Goal: Task Accomplishment & Management: Complete application form

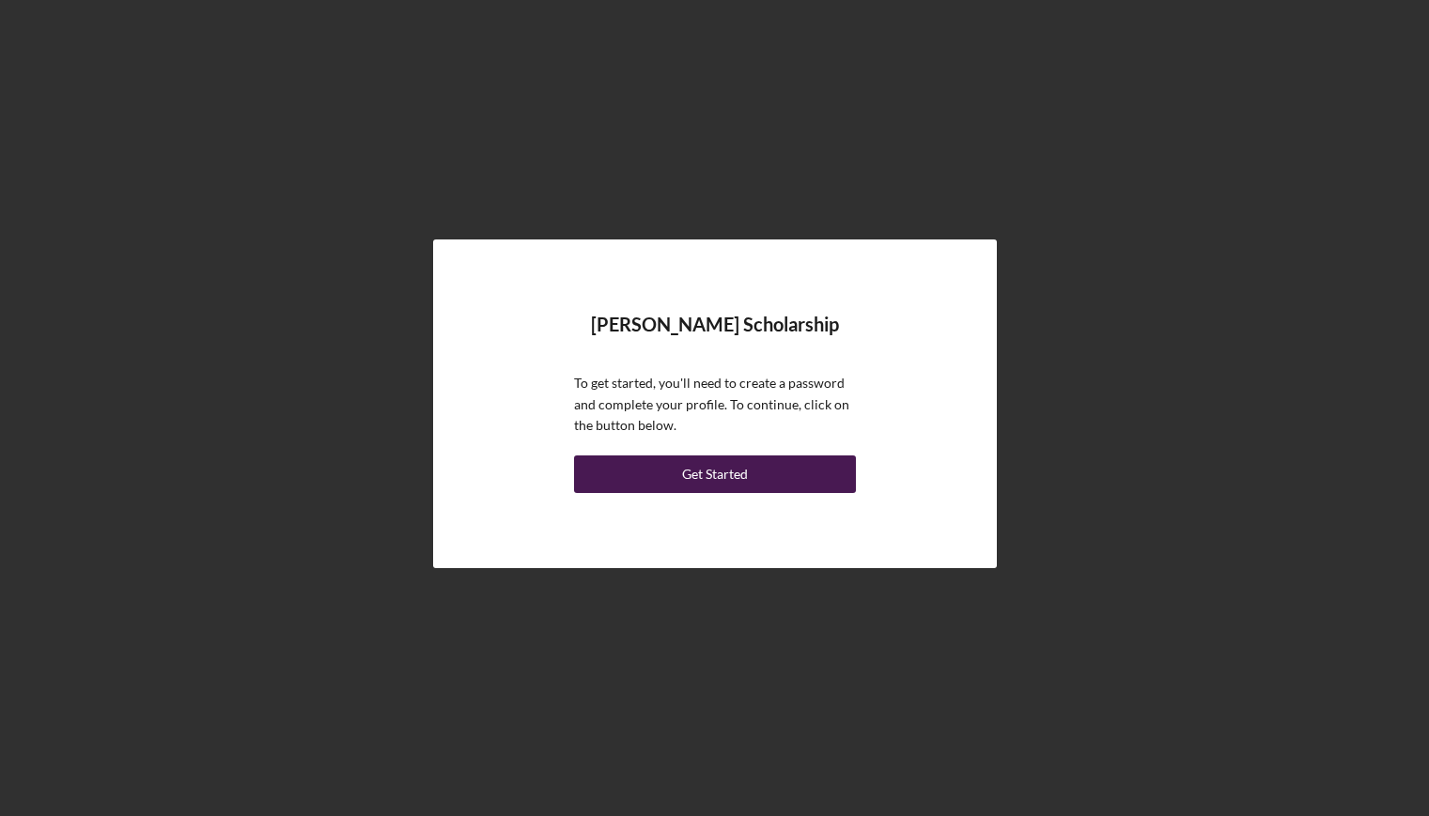
click at [707, 467] on div "Get Started" at bounding box center [715, 475] width 66 height 38
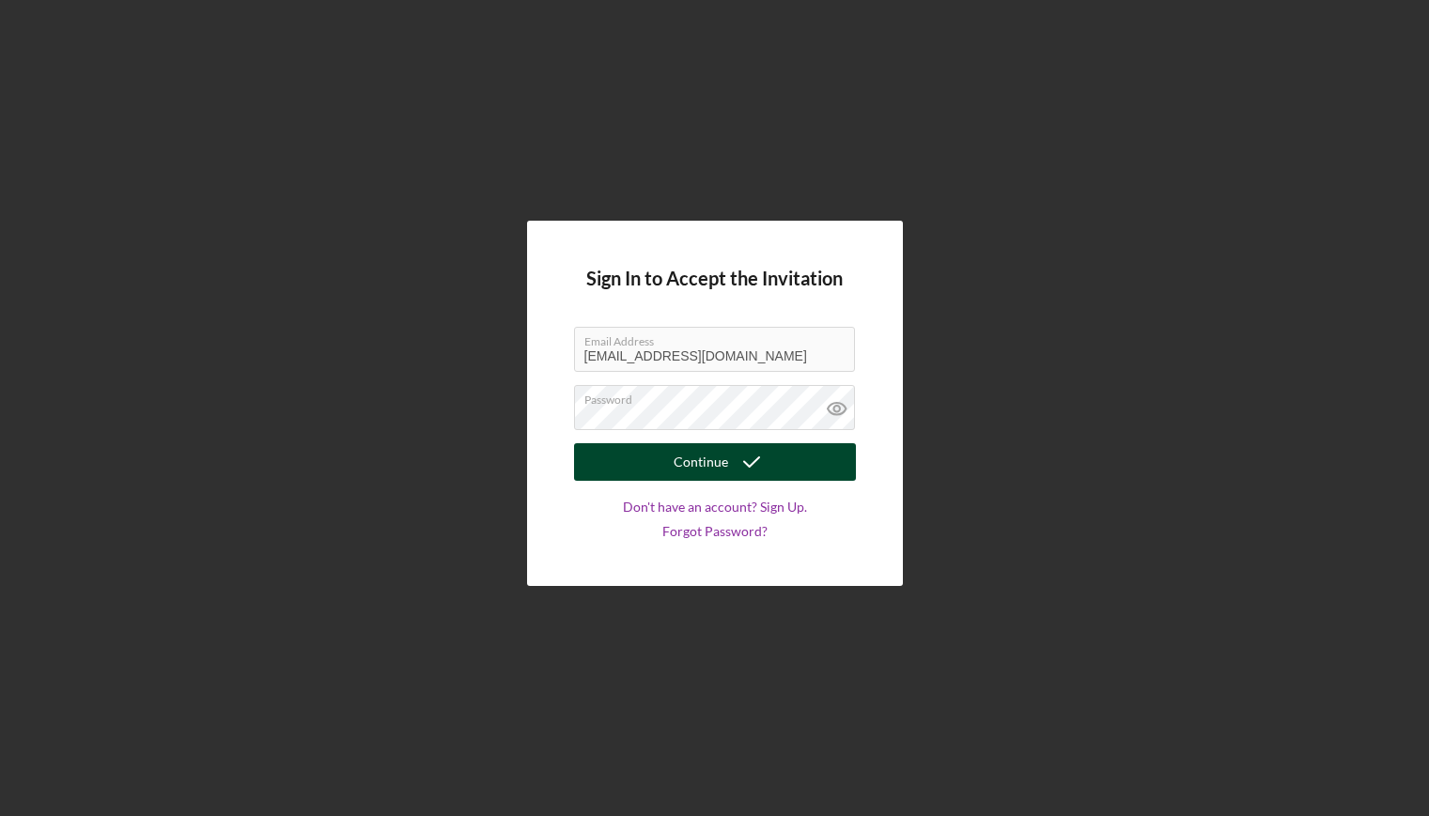
click at [745, 463] on icon "submit" at bounding box center [751, 462] width 47 height 47
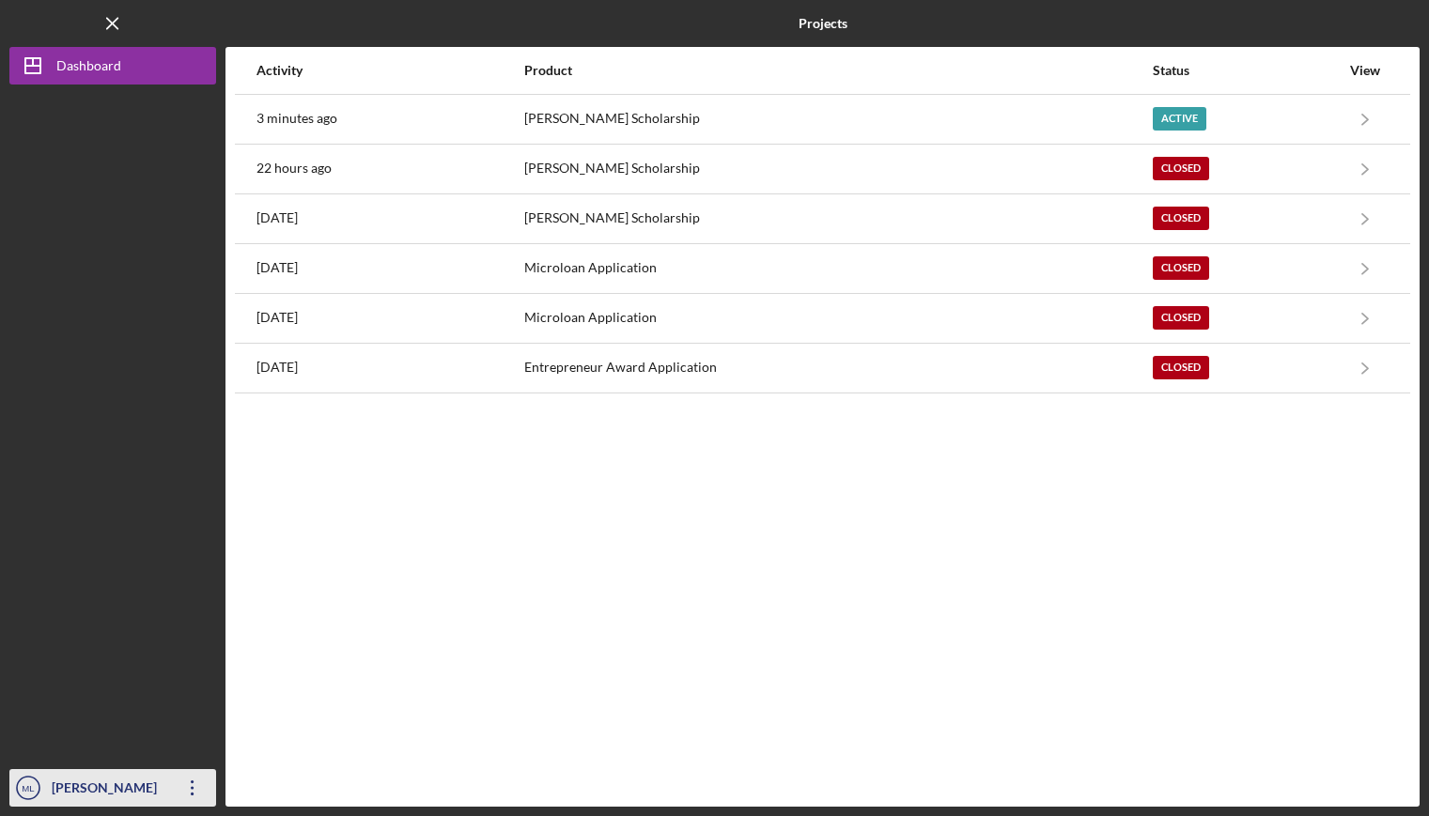
click at [194, 793] on icon "Icon/Overflow" at bounding box center [192, 788] width 47 height 47
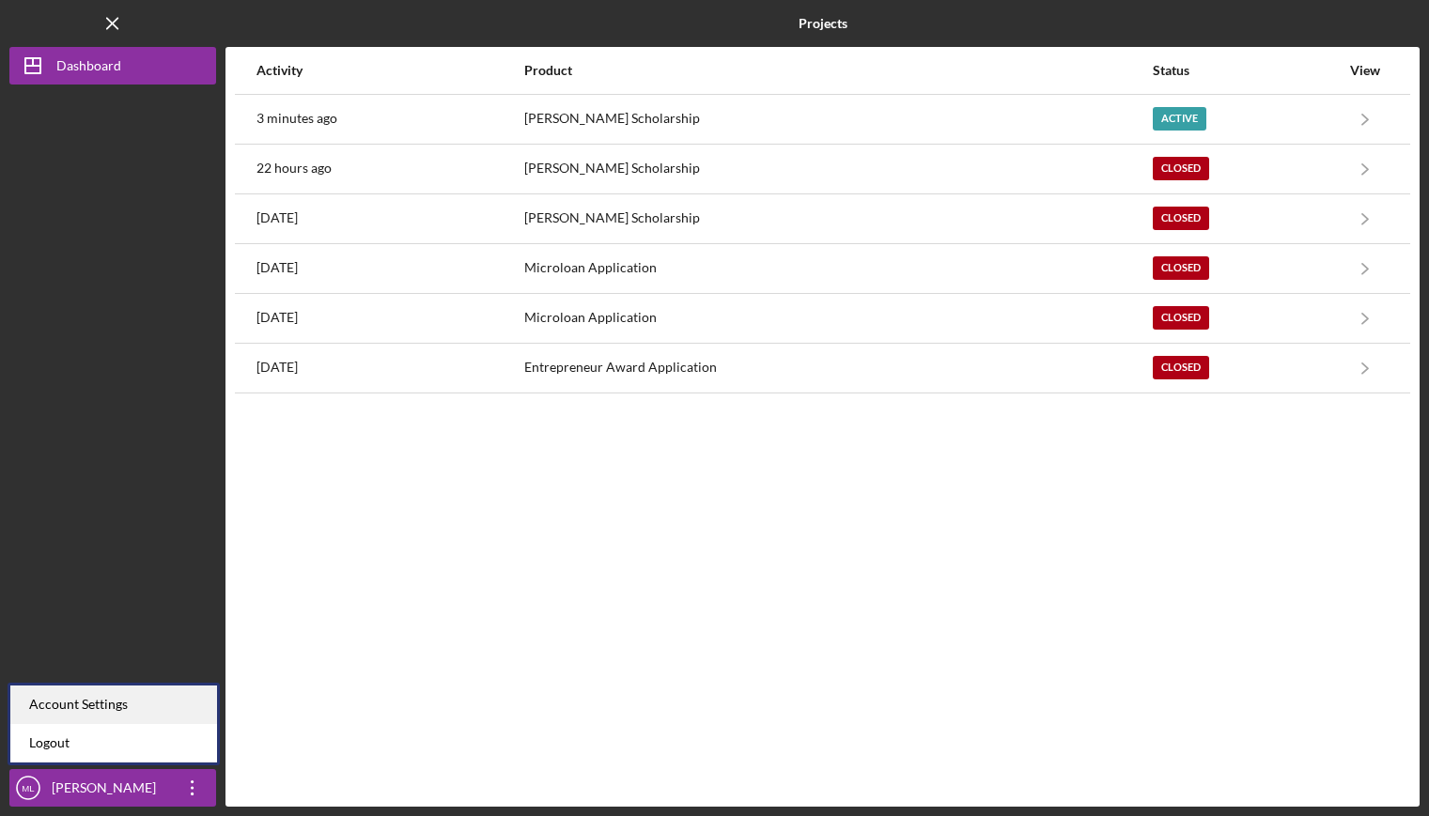
click at [154, 711] on div "Account Settings" at bounding box center [113, 705] width 207 height 39
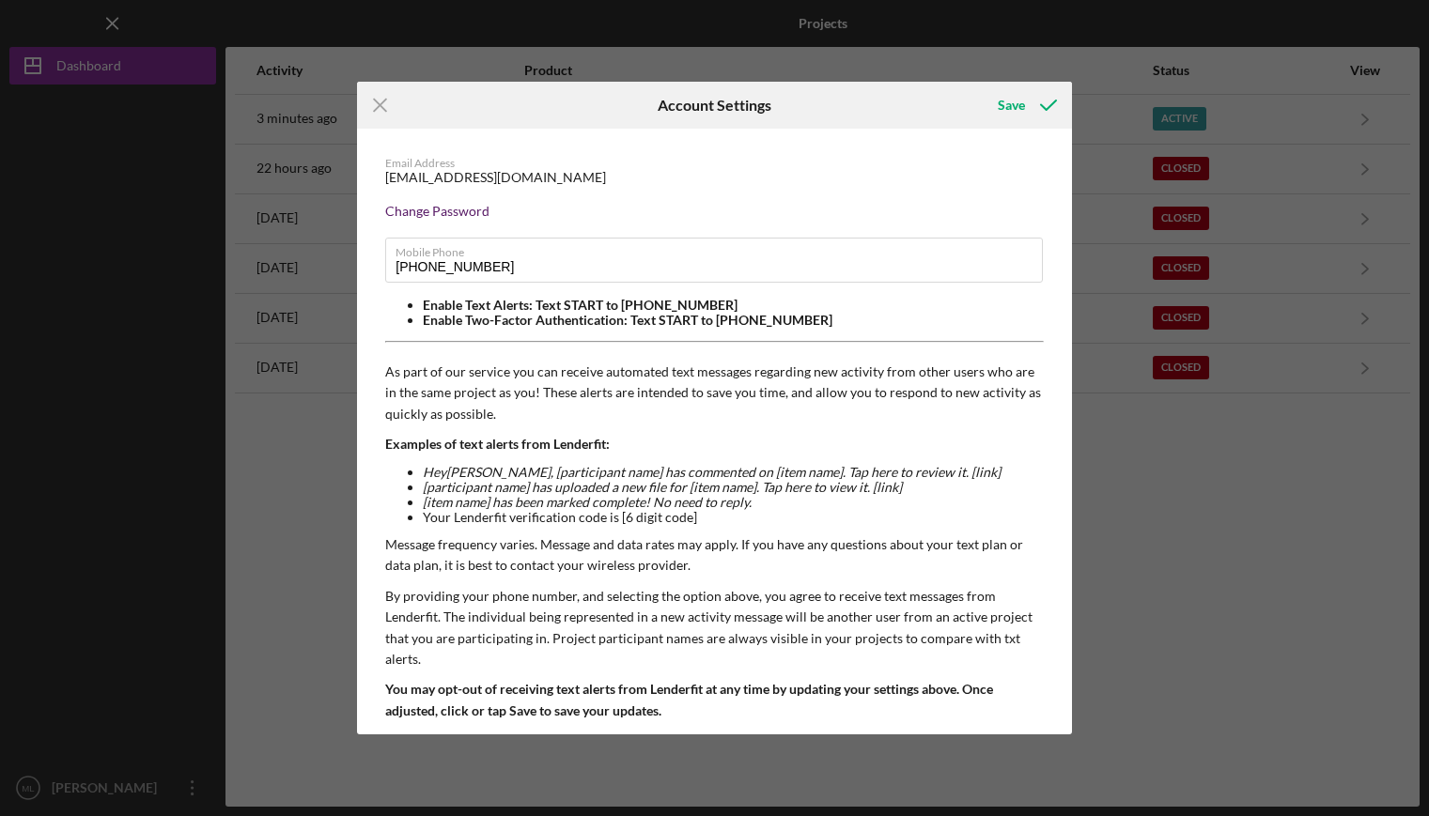
click at [454, 213] on div "Change Password" at bounding box center [714, 211] width 658 height 15
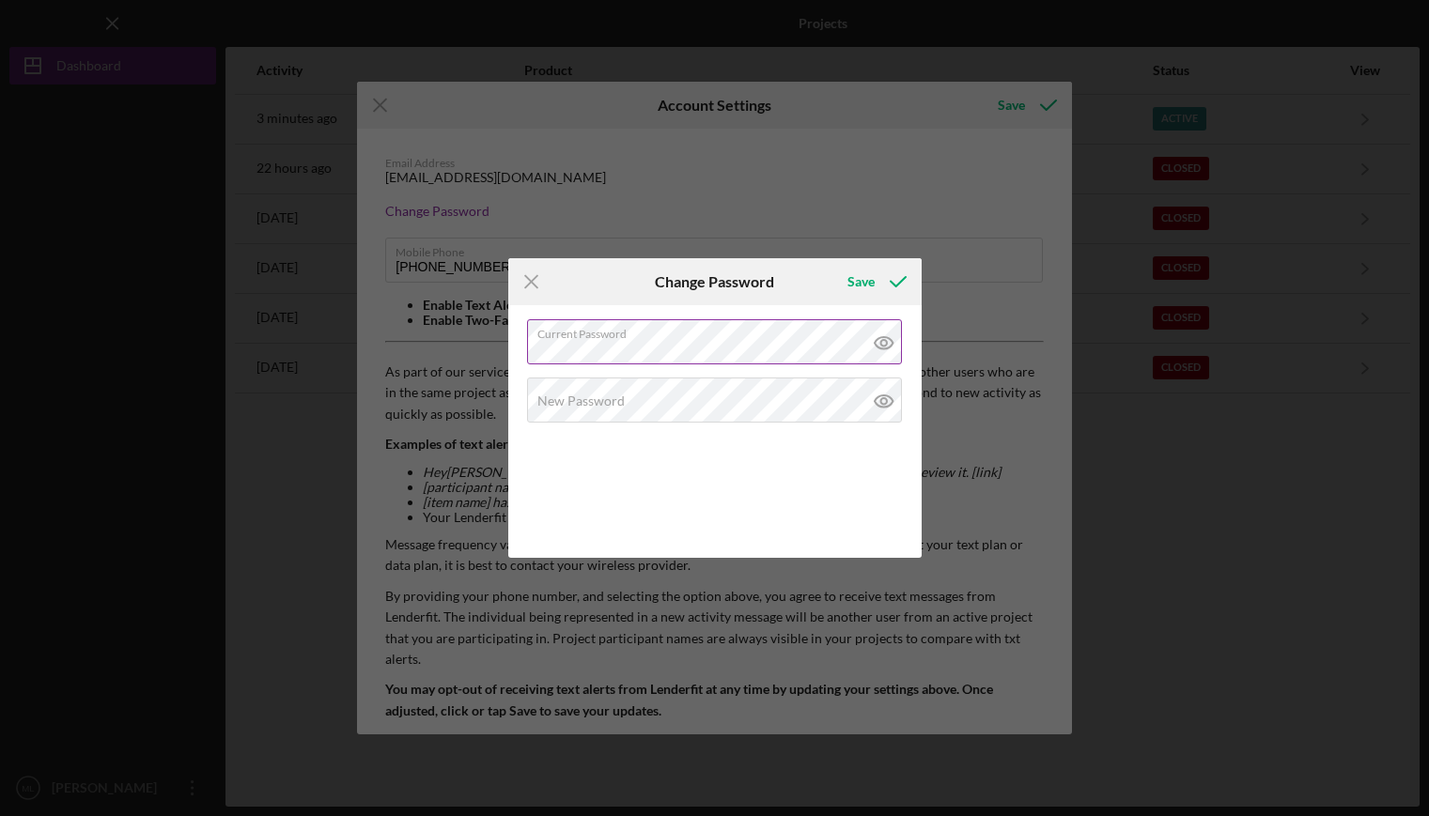
click at [888, 342] on icon at bounding box center [883, 342] width 47 height 47
click at [699, 394] on div "New Password" at bounding box center [715, 401] width 376 height 47
click at [886, 346] on icon at bounding box center [883, 343] width 6 height 6
click at [886, 403] on icon at bounding box center [883, 401] width 6 height 6
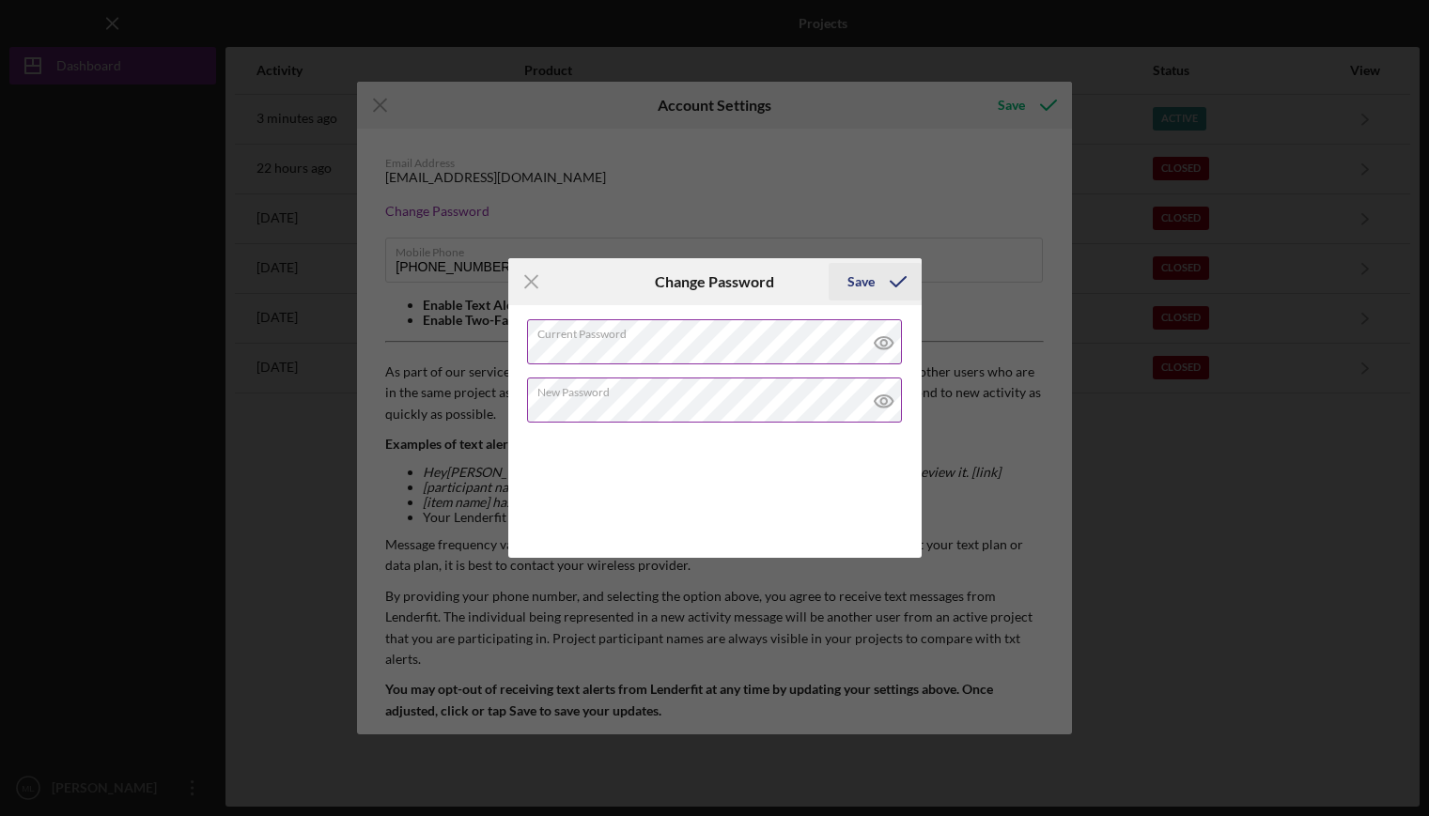
click at [855, 283] on div "Save" at bounding box center [860, 282] width 27 height 38
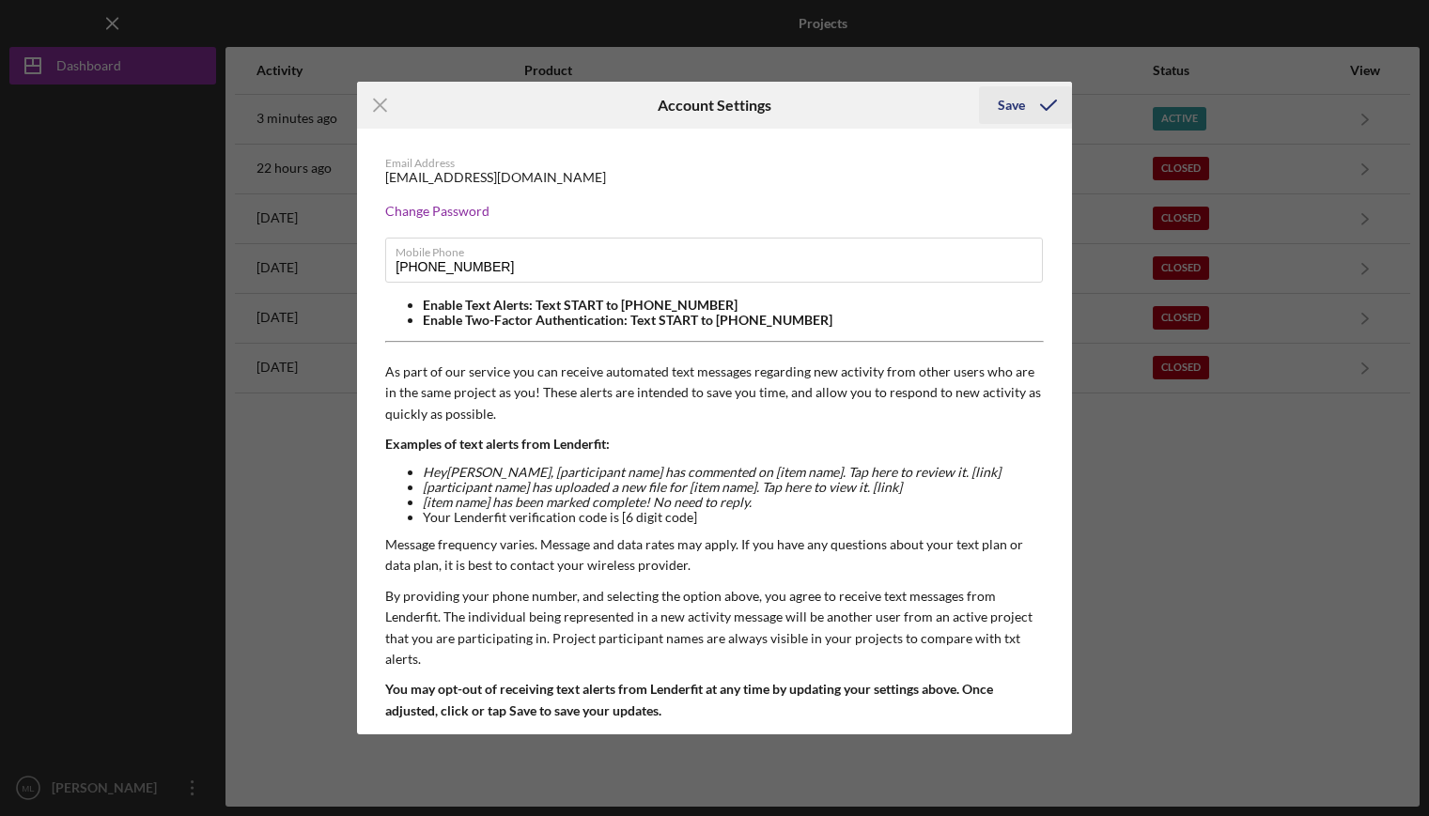
click at [1033, 105] on icon "submit" at bounding box center [1048, 105] width 47 height 47
click at [386, 103] on icon "Icon/Menu Close" at bounding box center [380, 105] width 47 height 47
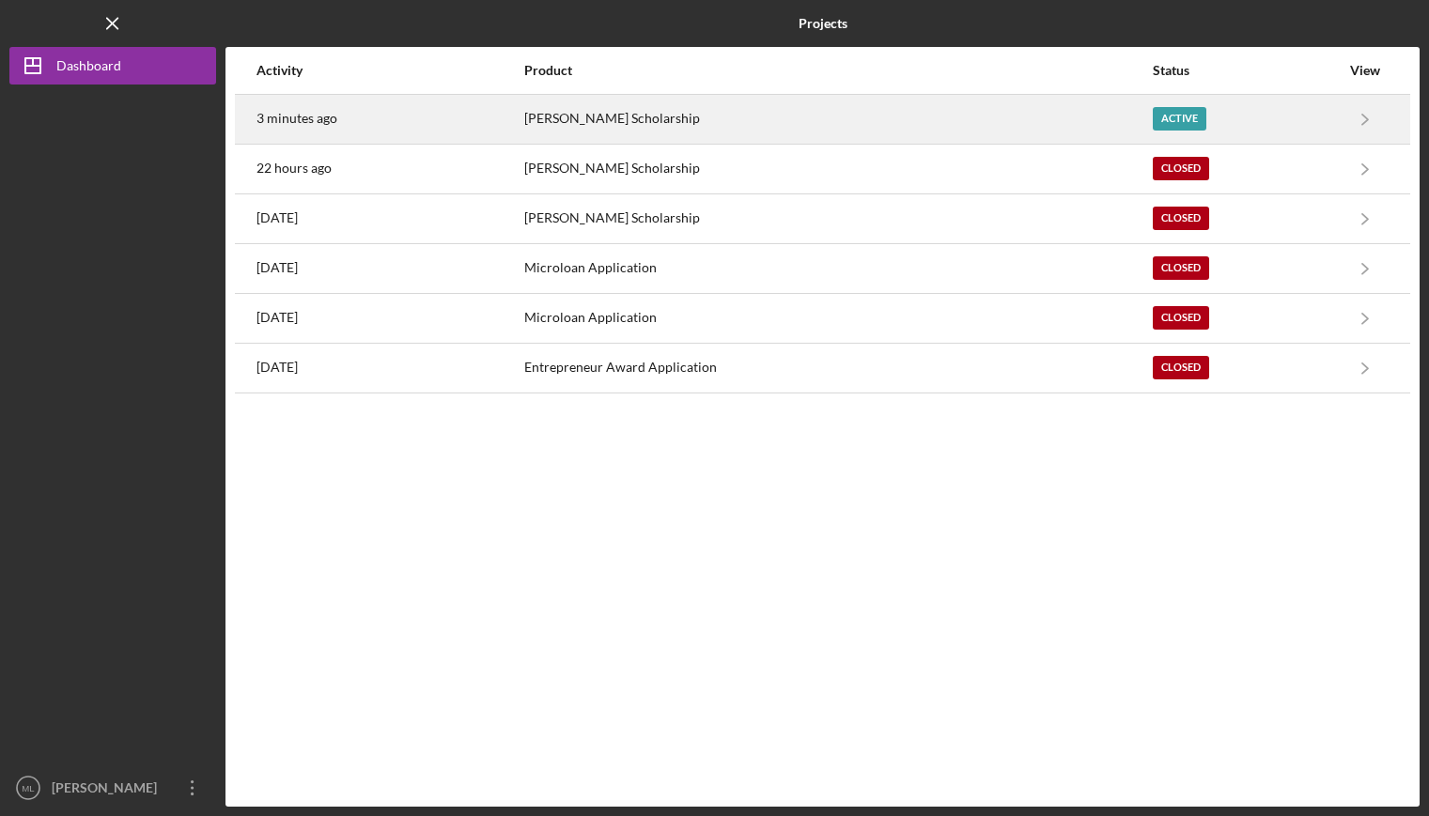
click at [1013, 113] on div "[PERSON_NAME] Scholarship" at bounding box center [837, 119] width 627 height 47
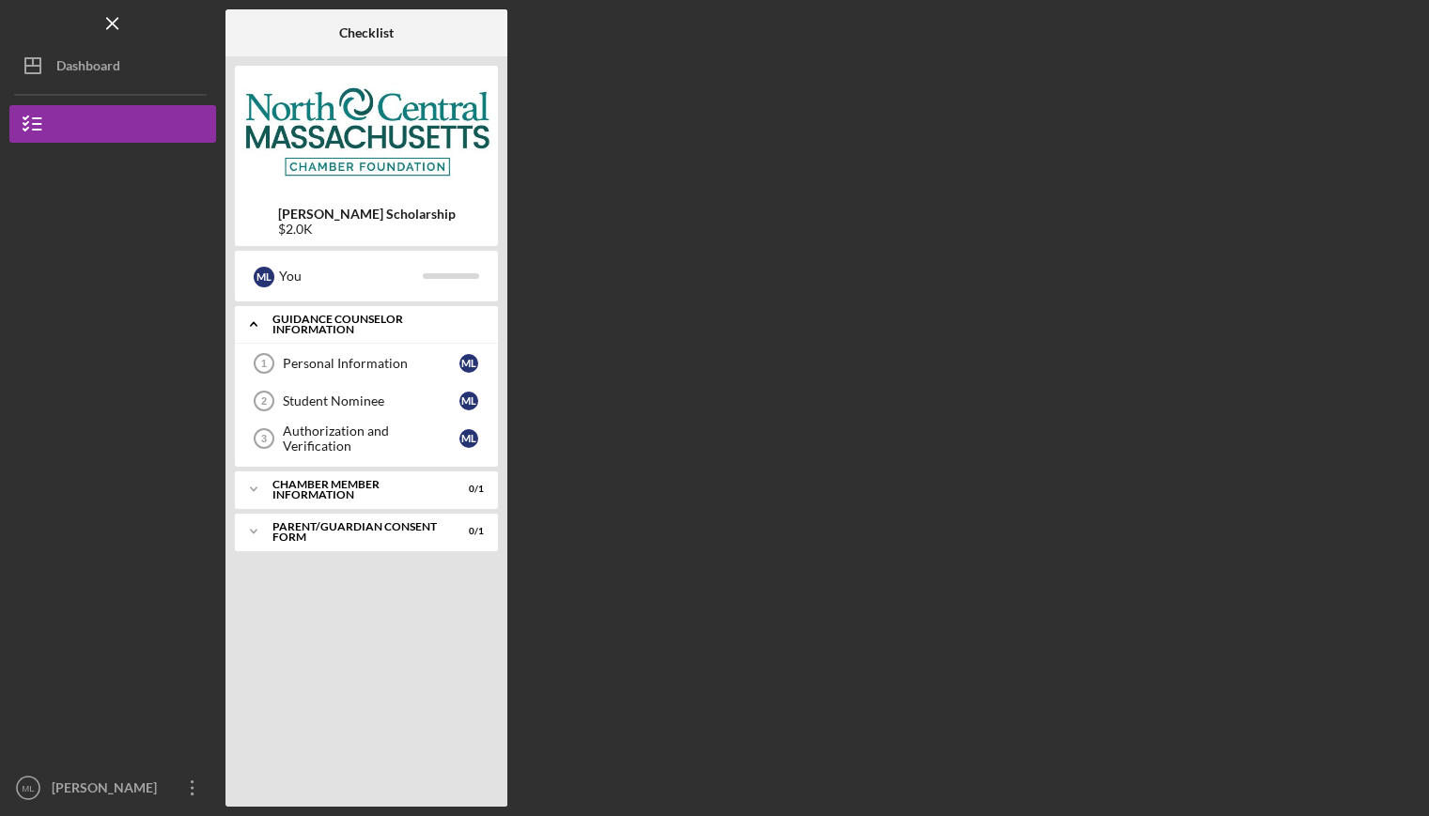
click at [253, 318] on icon "Icon/Expander" at bounding box center [254, 324] width 38 height 38
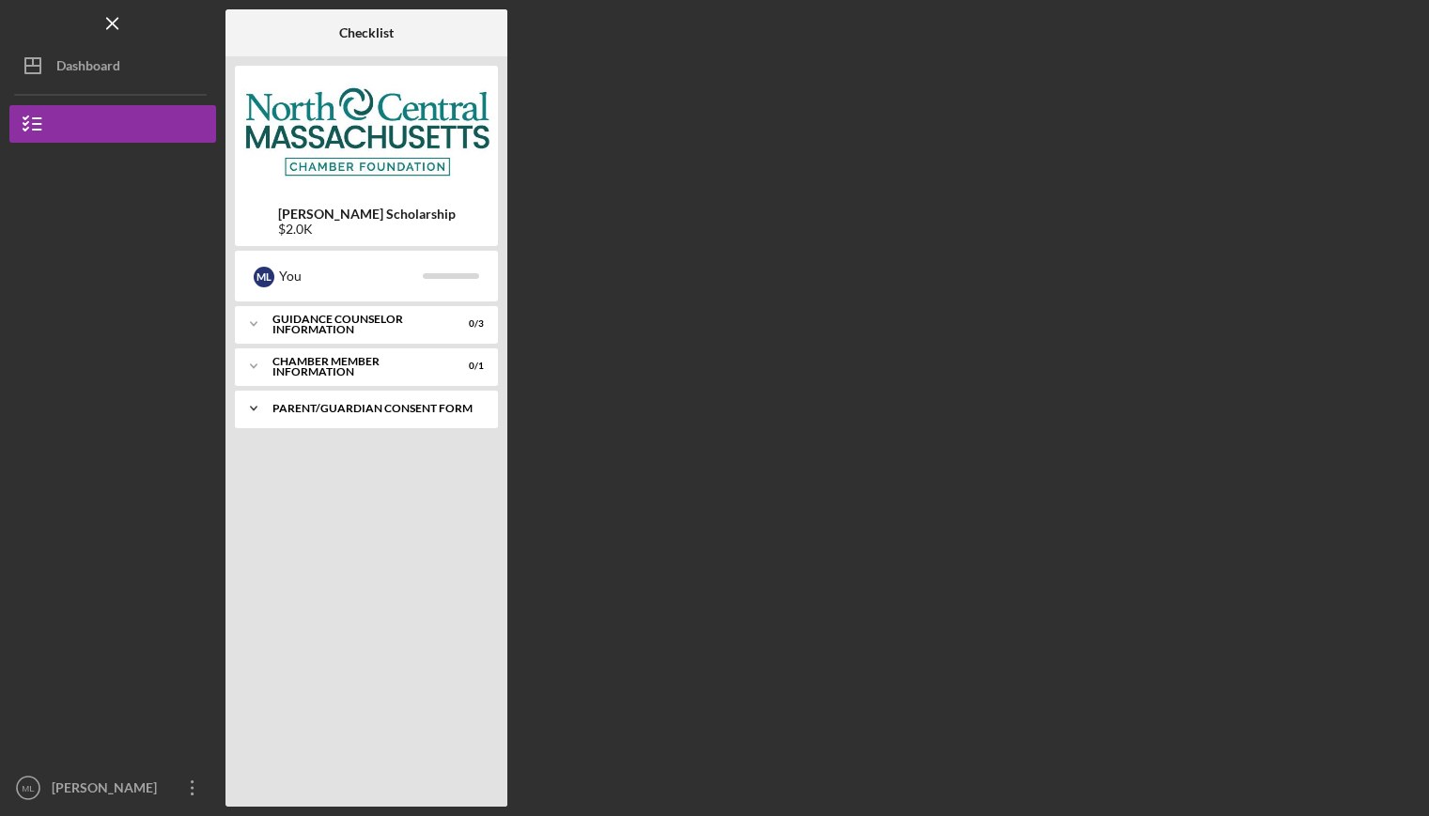
click at [379, 412] on div "Parent/Guardian Consent Form" at bounding box center [373, 408] width 202 height 11
click at [367, 442] on div "Parent/Guardian Consent Form" at bounding box center [371, 448] width 177 height 30
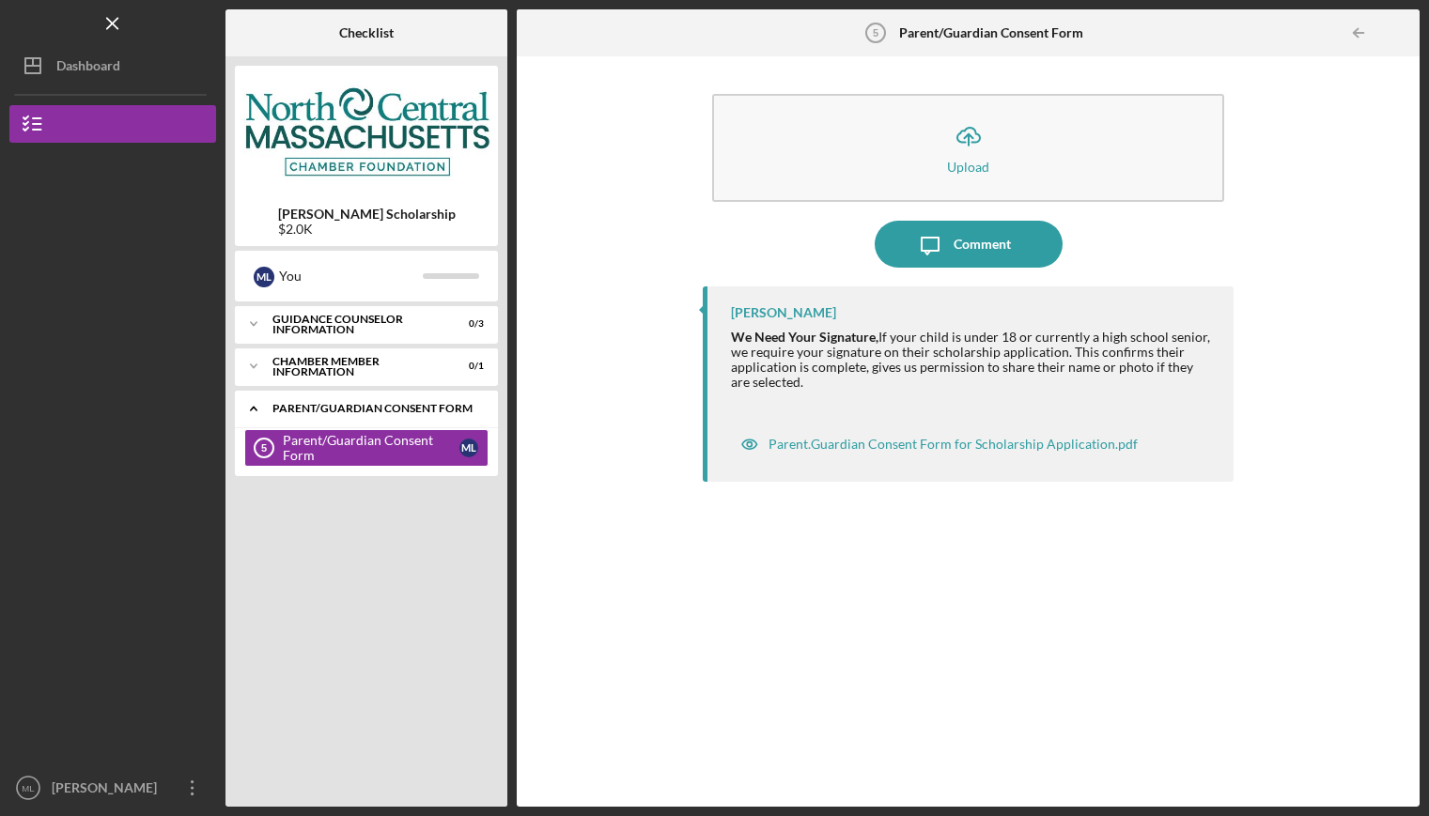
click at [346, 412] on div "Parent/Guardian Consent Form" at bounding box center [373, 408] width 202 height 11
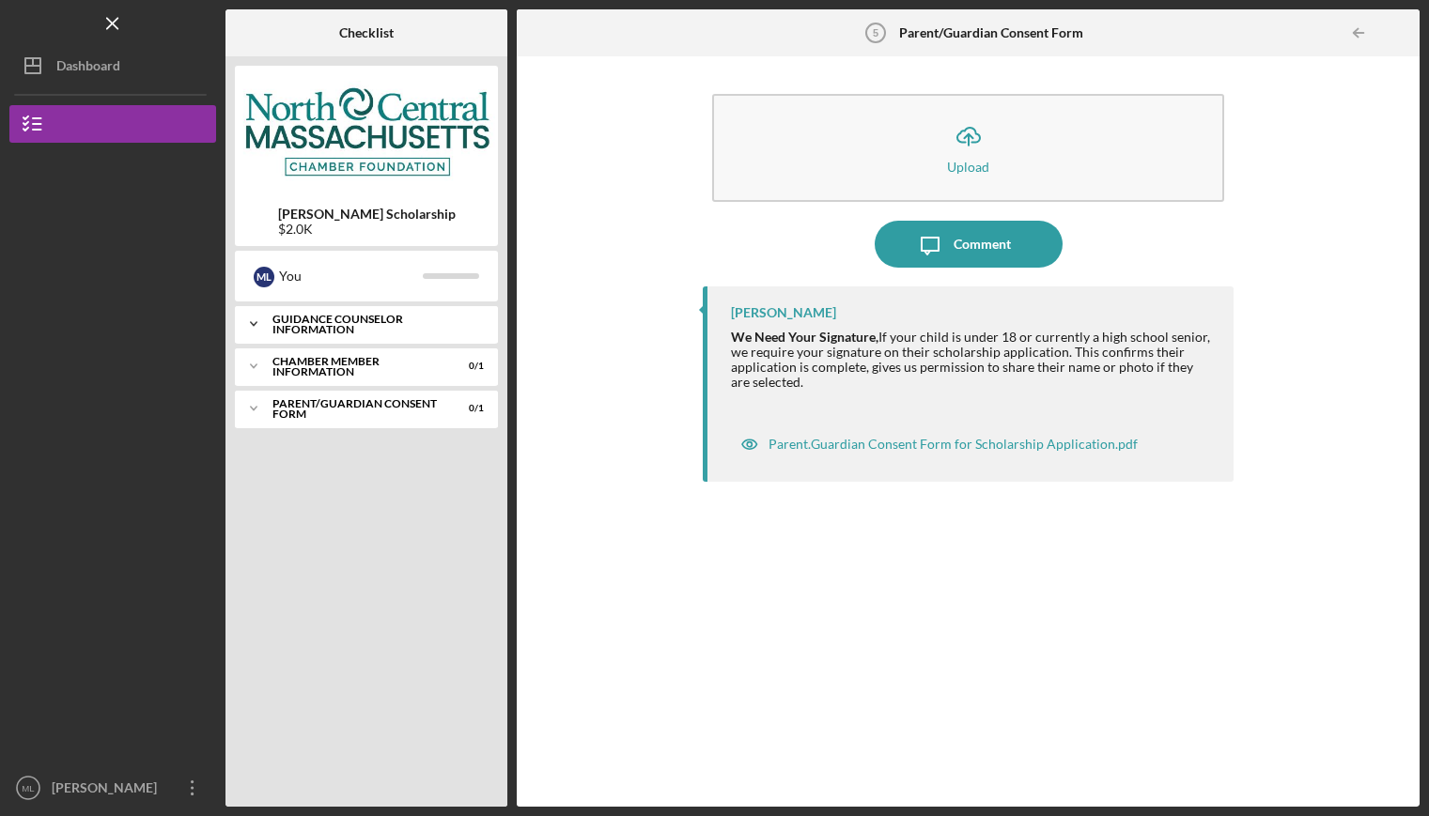
click at [342, 322] on div "Guidance Counselor Information" at bounding box center [373, 325] width 202 height 22
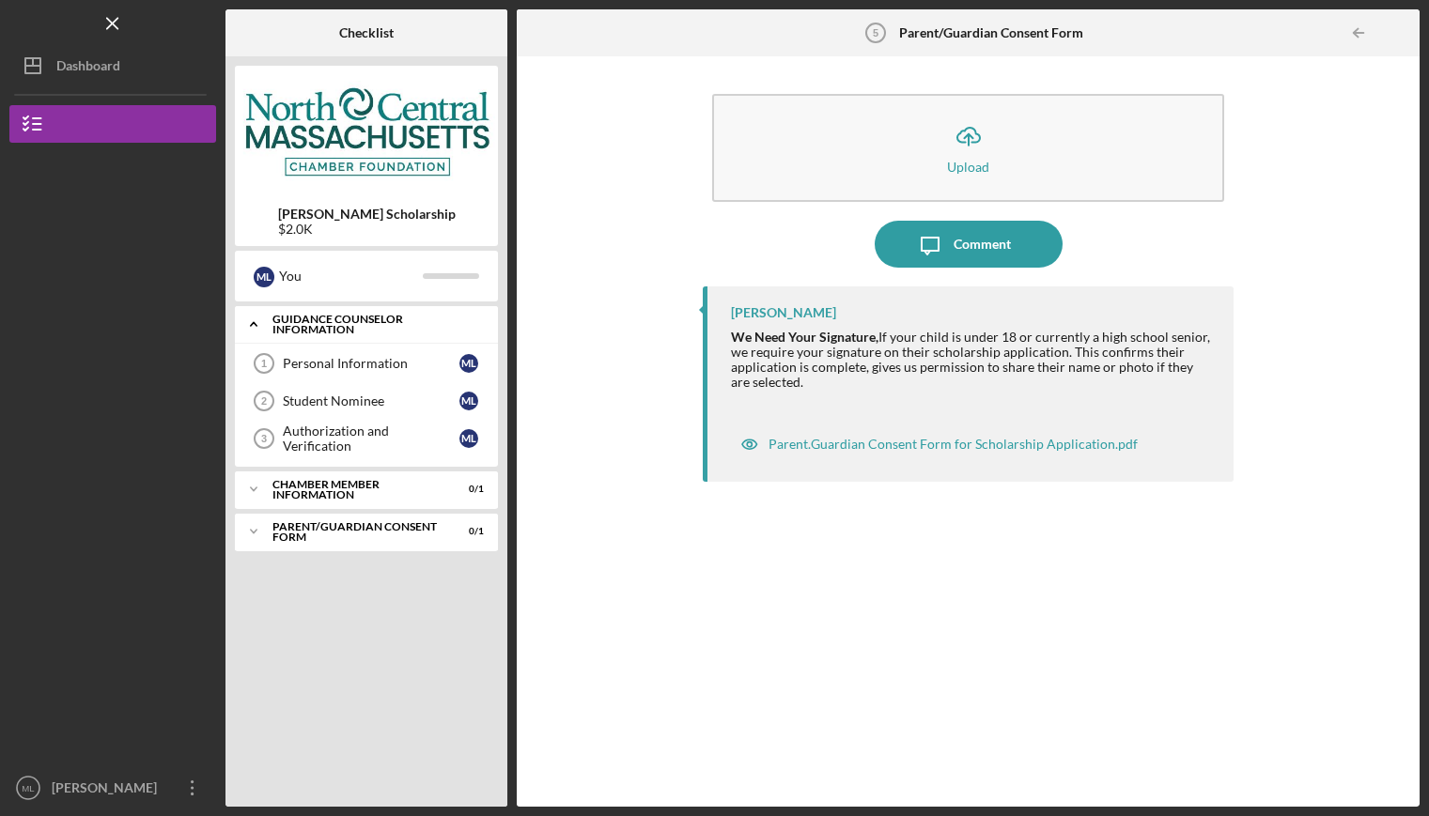
click at [342, 322] on div "Guidance Counselor Information" at bounding box center [373, 325] width 202 height 22
